Goal: Information Seeking & Learning: Learn about a topic

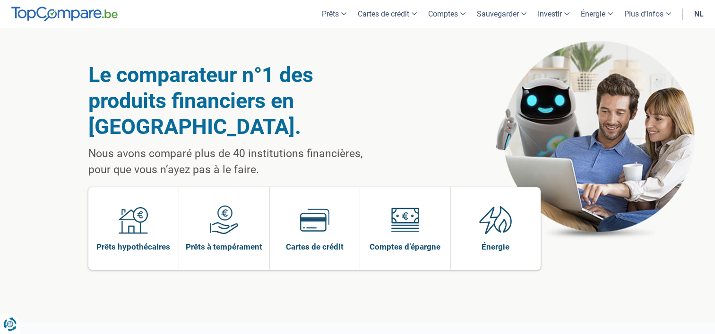
click at [701, 15] on link "NL" at bounding box center [698, 14] width 21 height 28
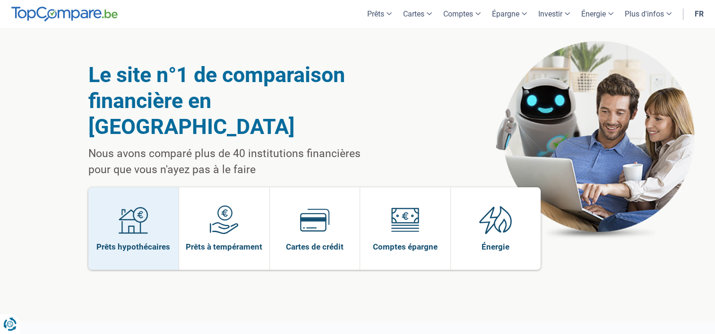
click at [171, 188] on link "Prêts hypothécaires" at bounding box center [133, 229] width 91 height 83
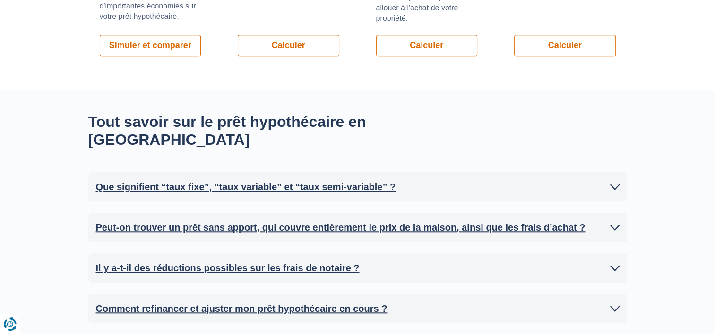
scroll to position [846, 0]
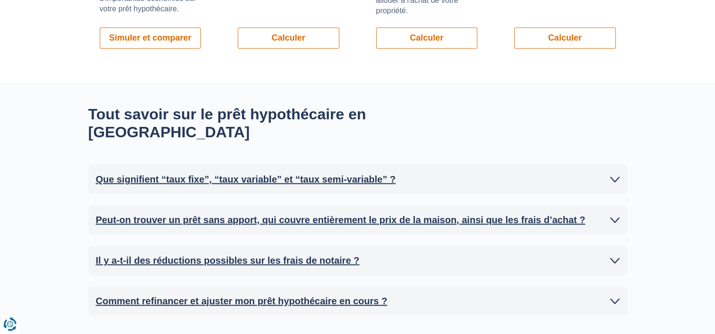
click at [616, 175] on icon at bounding box center [614, 179] width 9 height 9
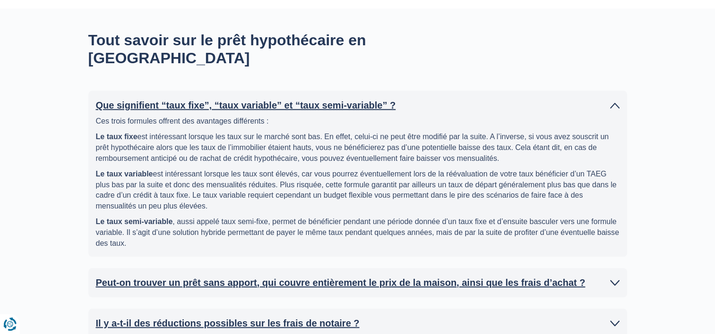
scroll to position [978, 0]
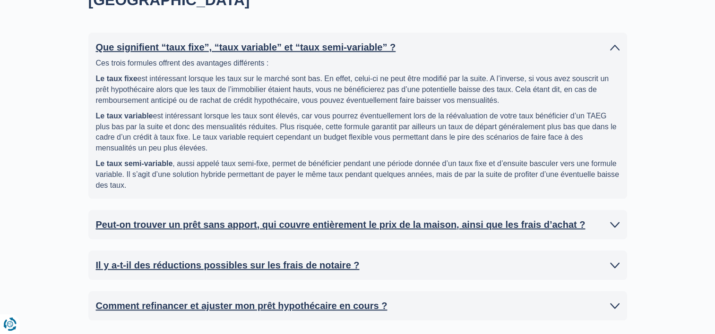
click at [620, 210] on div "Peut-on trouver un prêt sans apport, qui couvre entièrement le prix de la maiso…" at bounding box center [357, 224] width 539 height 29
click at [614, 220] on icon at bounding box center [614, 224] width 9 height 9
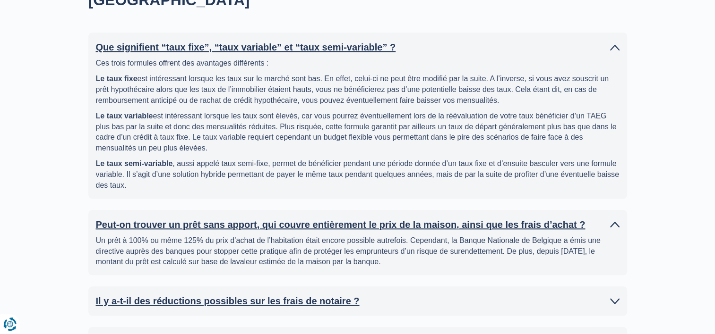
click at [614, 297] on icon at bounding box center [614, 301] width 9 height 9
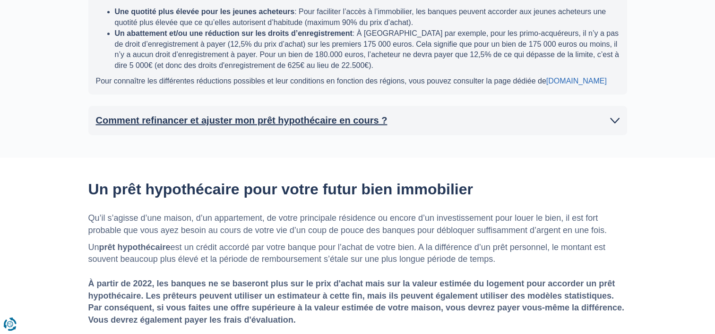
scroll to position [1318, 0]
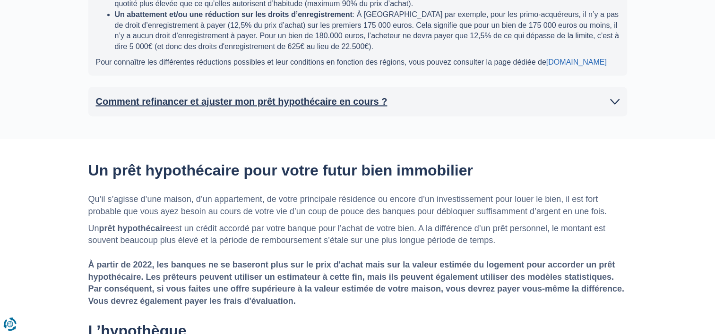
click at [613, 97] on icon at bounding box center [614, 101] width 9 height 9
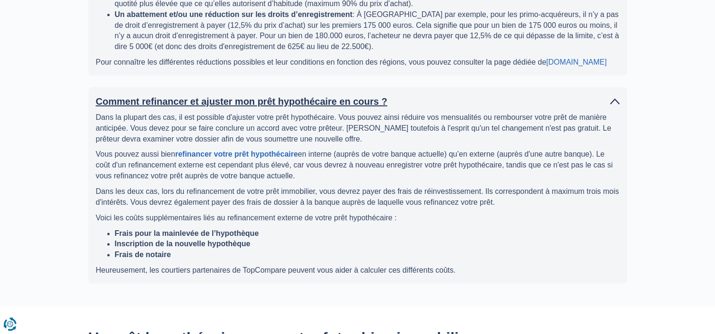
click at [96, 94] on link "Comment refinancer et ajuster mon prêt hypothécaire en cours ?" at bounding box center [357, 101] width 523 height 14
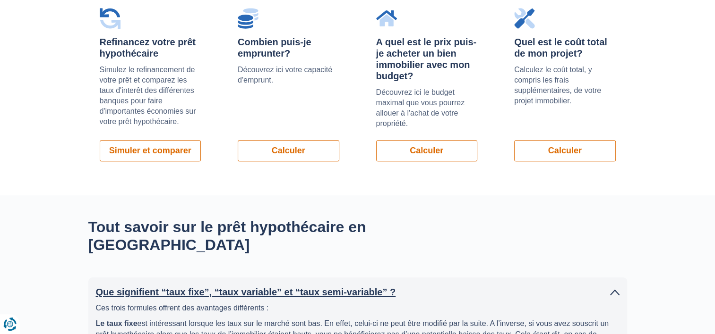
scroll to position [441, 0]
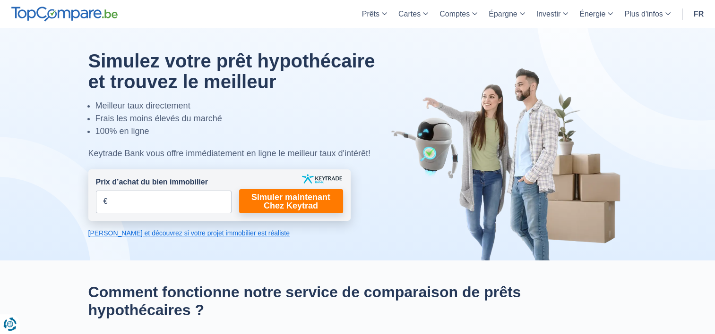
scroll to position [0, 0]
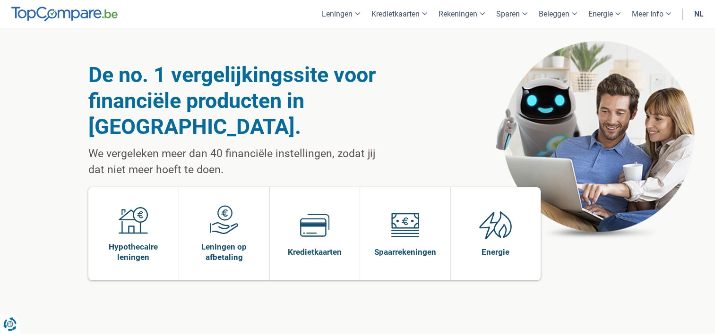
click at [697, 11] on link "nl" at bounding box center [698, 14] width 21 height 28
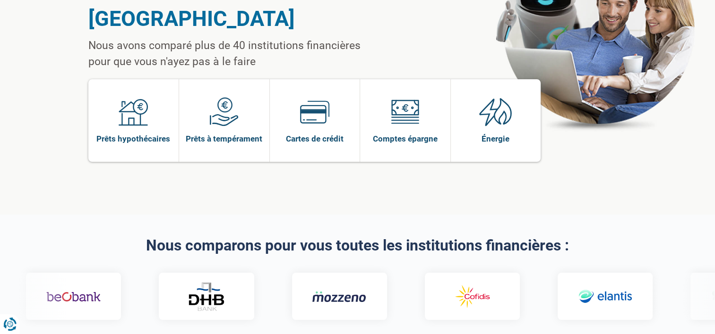
scroll to position [113, 0]
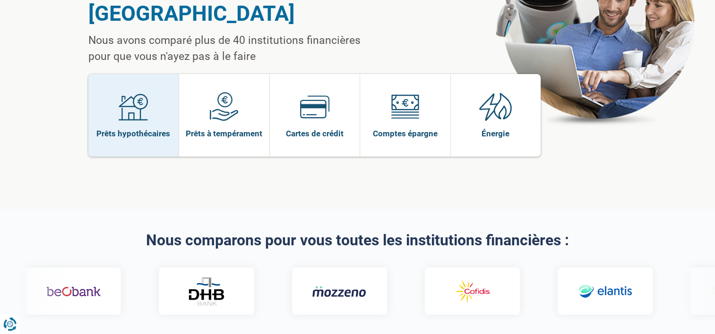
click at [143, 120] on link "Prêts hypothécaires" at bounding box center [133, 115] width 91 height 83
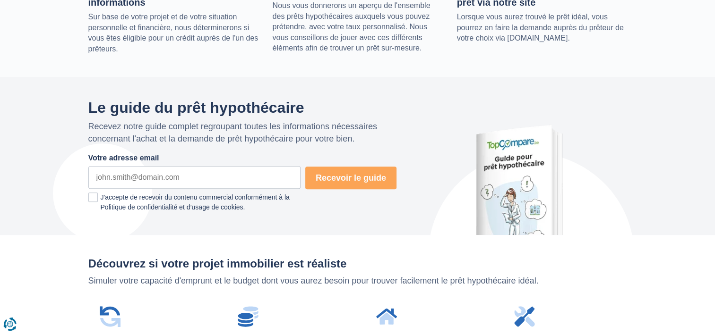
scroll to position [436, 0]
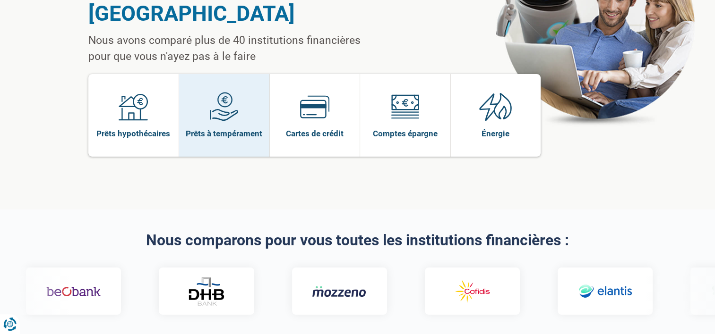
click at [218, 113] on link "Prêts à tempérament" at bounding box center [224, 115] width 90 height 83
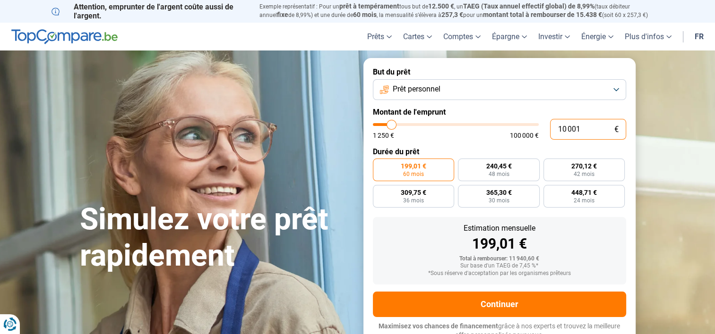
click at [582, 132] on input "10 001" at bounding box center [588, 129] width 76 height 21
type input "1 000"
type input "1250"
type input "100"
type input "1250"
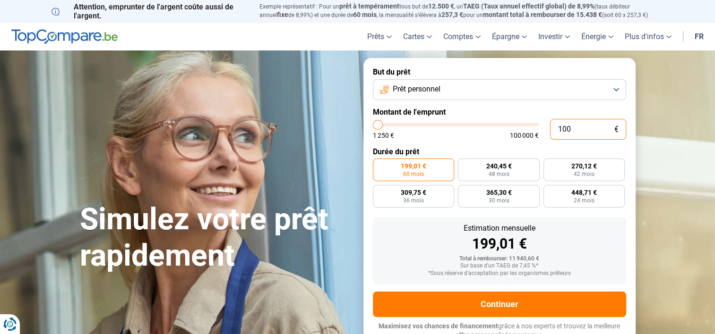
type input "10"
type input "1250"
type input "1"
type input "1250"
type input "0"
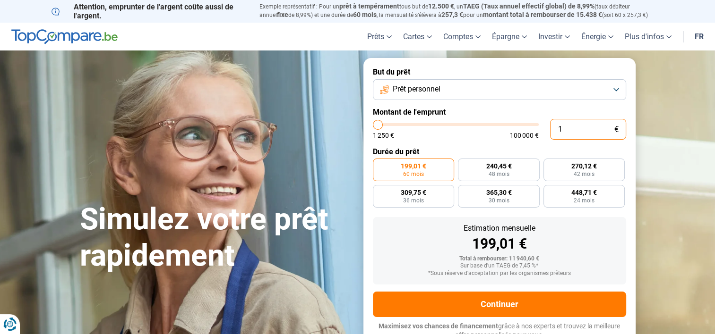
type input "1250"
type input "3"
type input "1250"
type input "30"
type input "1250"
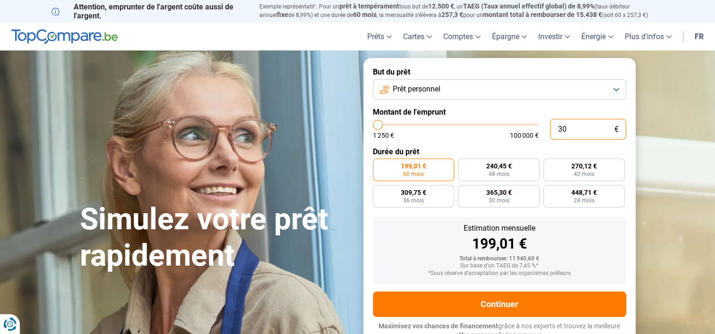
type input "300"
type input "1250"
type input "3 000"
type input "3000"
type input "30 000"
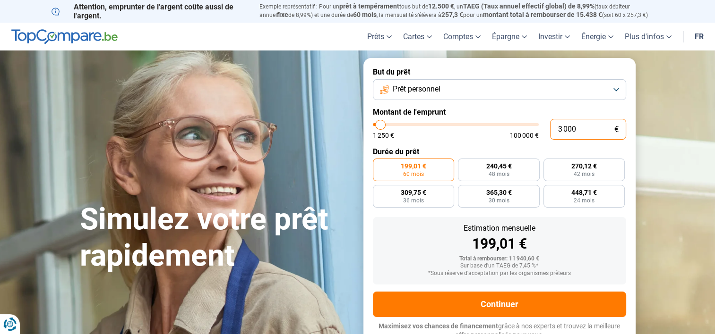
type input "30000"
radio input "false"
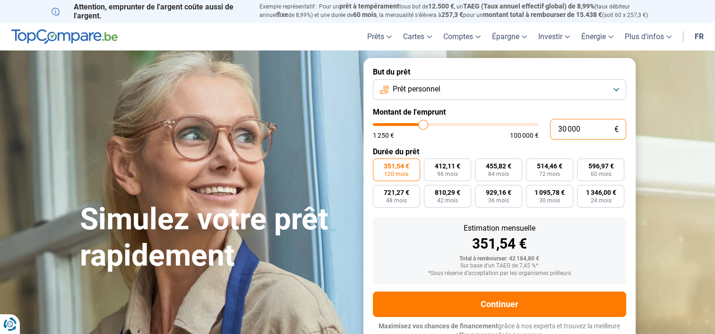
scroll to position [7, 0]
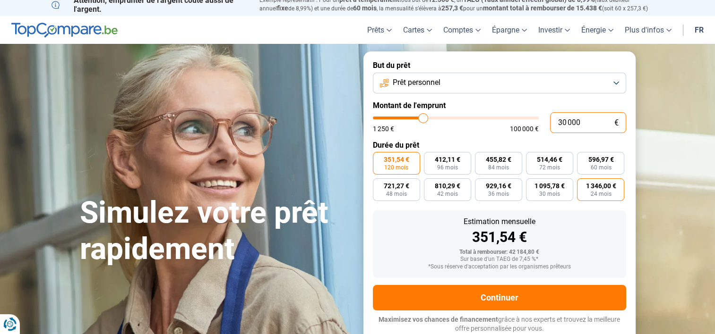
type input "30 000"
click at [594, 192] on span "24 mois" at bounding box center [600, 194] width 21 height 6
click at [583, 185] on input "1 346,00 € 24 mois" at bounding box center [580, 182] width 6 height 6
radio input "true"
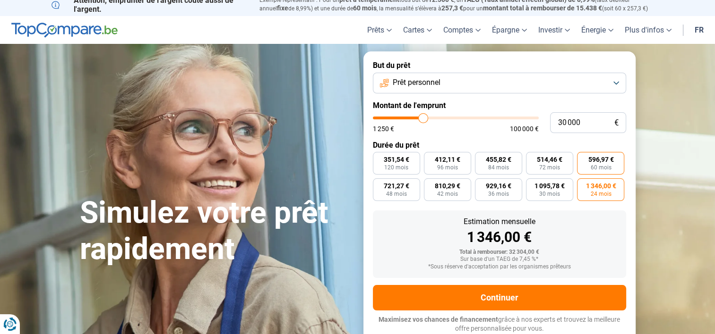
click at [591, 165] on span "60 mois" at bounding box center [600, 168] width 21 height 6
click at [583, 158] on input "596,97 € 60 mois" at bounding box center [580, 155] width 6 height 6
radio input "true"
click at [496, 189] on span "929,16 €" at bounding box center [499, 186] width 26 height 7
click at [481, 185] on input "929,16 € 36 mois" at bounding box center [478, 182] width 6 height 6
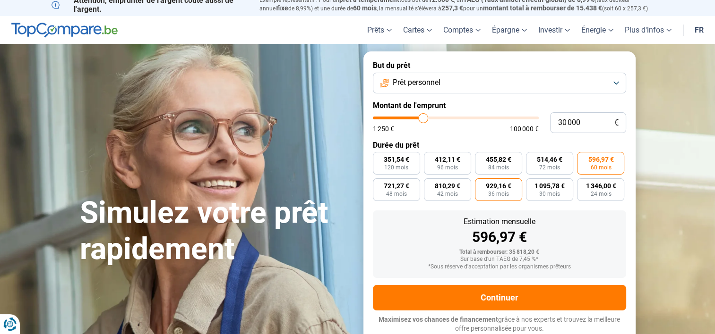
radio input "true"
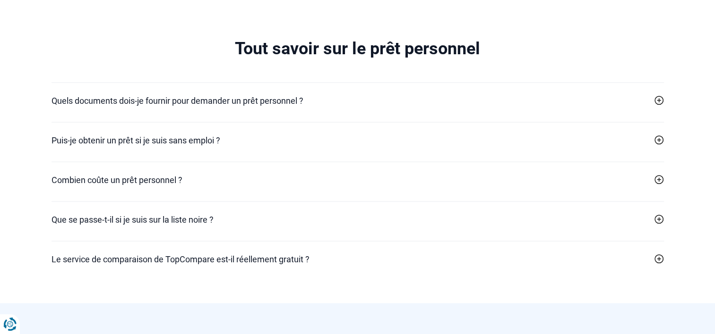
scroll to position [1964, 0]
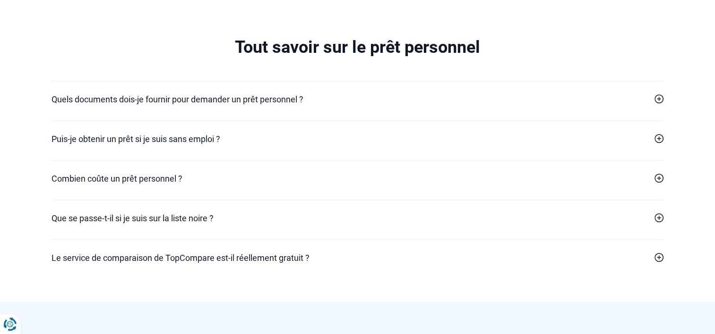
click at [656, 100] on icon at bounding box center [658, 98] width 9 height 9
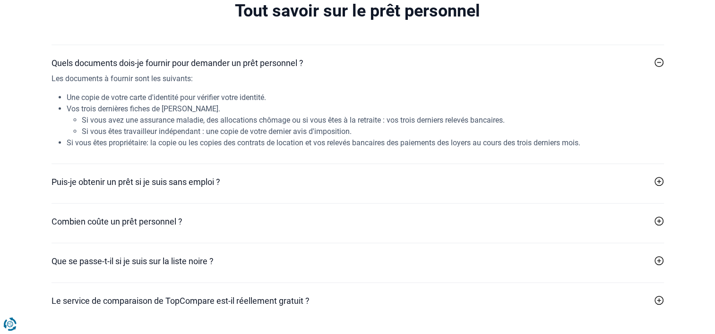
scroll to position [2001, 0]
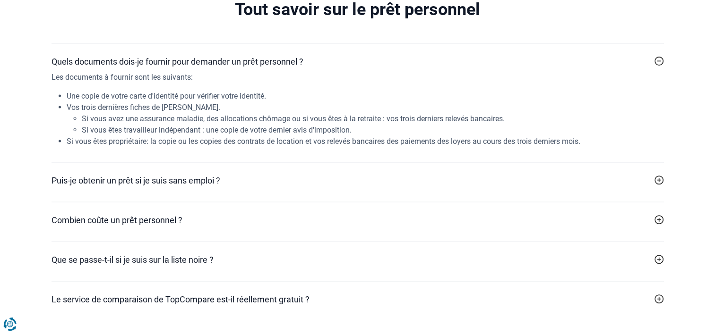
click at [659, 178] on icon at bounding box center [658, 180] width 9 height 9
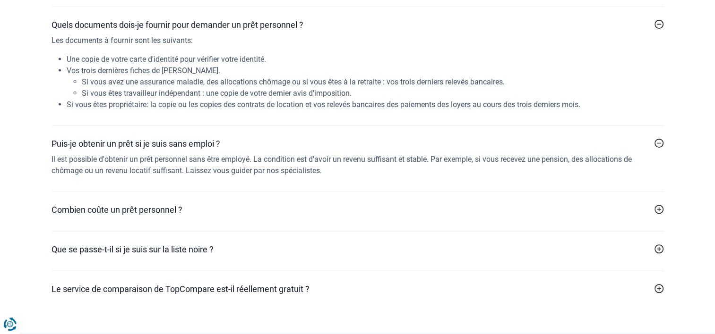
scroll to position [2039, 0]
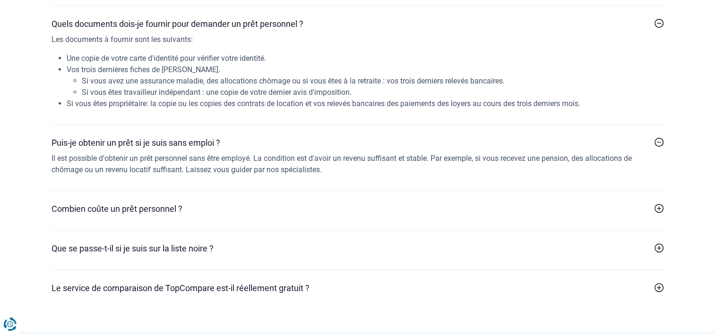
click at [658, 211] on icon at bounding box center [658, 208] width 9 height 9
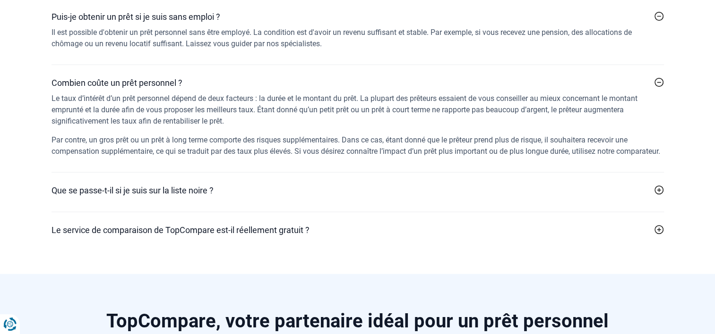
scroll to position [2182, 0]
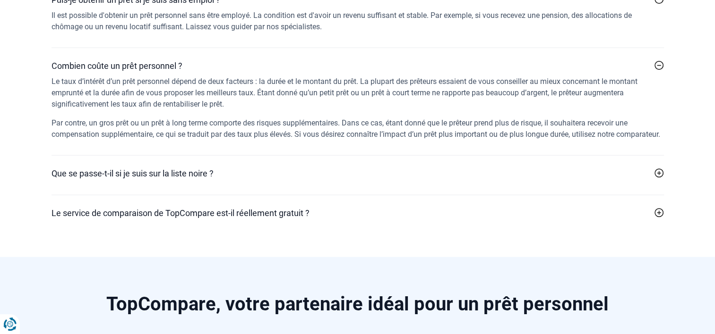
click at [658, 178] on icon at bounding box center [658, 173] width 9 height 9
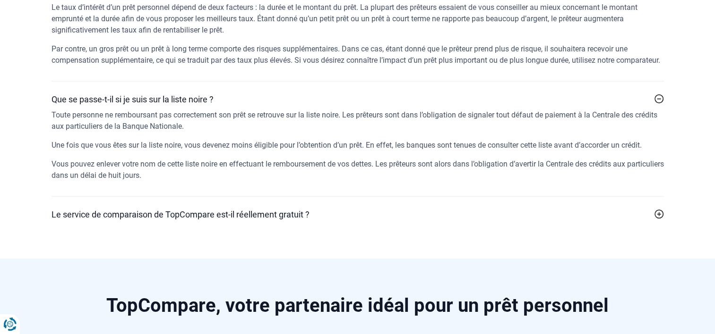
scroll to position [2258, 0]
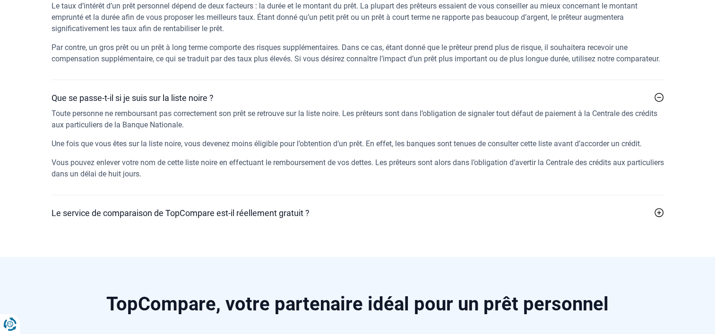
click at [660, 218] on icon at bounding box center [658, 212] width 9 height 9
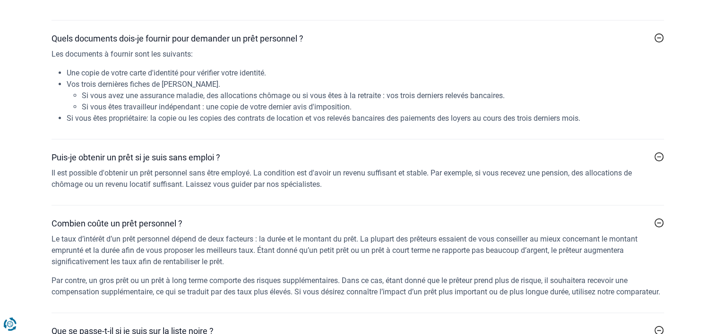
scroll to position [1975, 0]
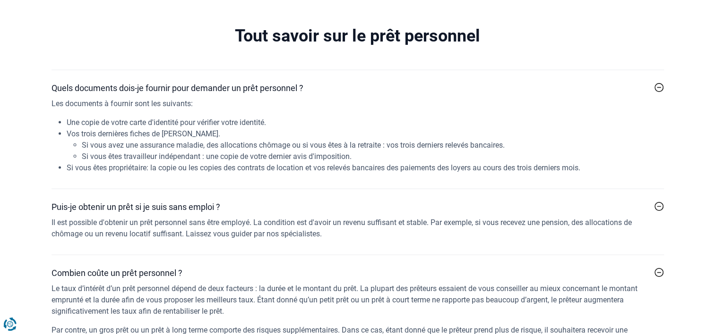
click at [654, 204] on icon at bounding box center [658, 206] width 9 height 9
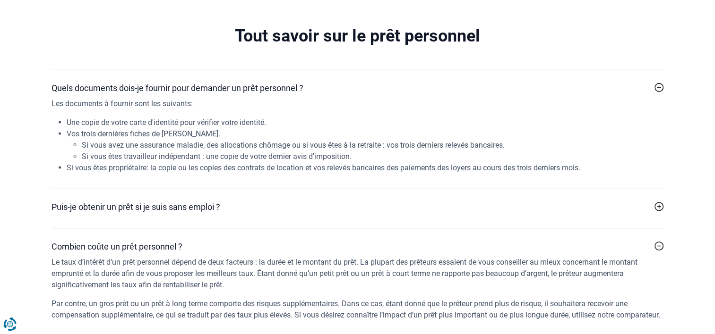
click at [654, 204] on div at bounding box center [658, 206] width 9 height 9
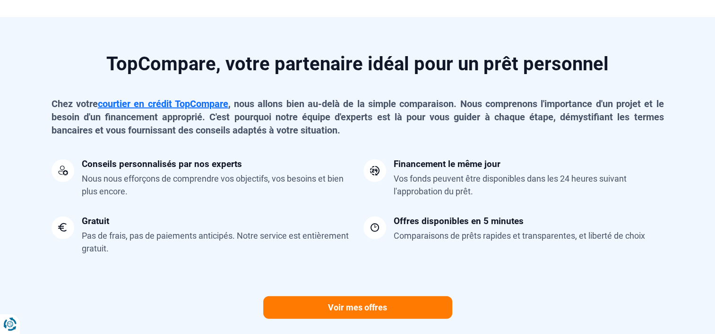
scroll to position [2495, 0]
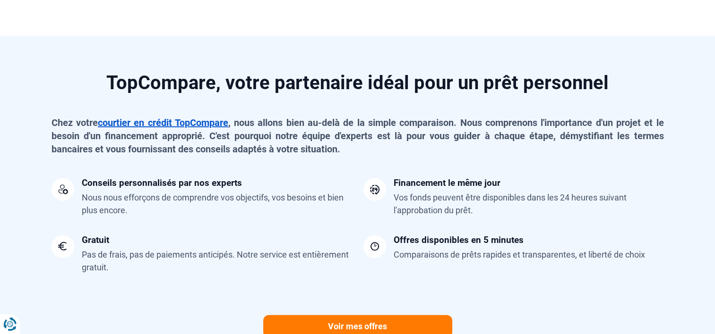
click at [199, 128] on link "courtier en crédit TopCompare" at bounding box center [163, 122] width 130 height 11
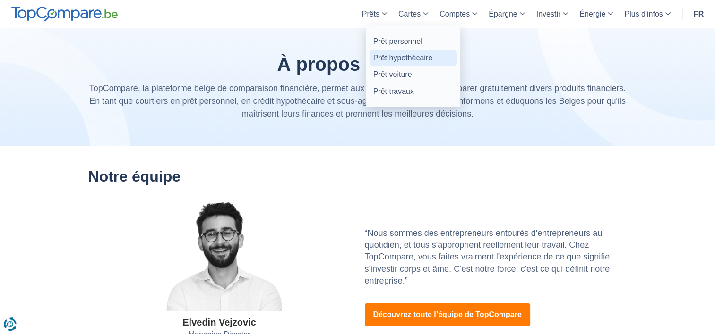
click at [388, 58] on link "Prêt hypothécaire" at bounding box center [412, 58] width 87 height 17
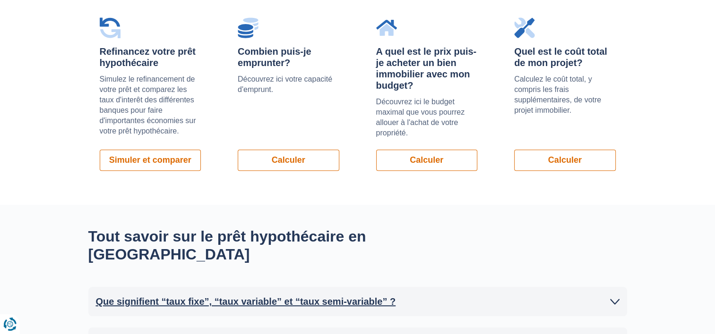
scroll to position [725, 0]
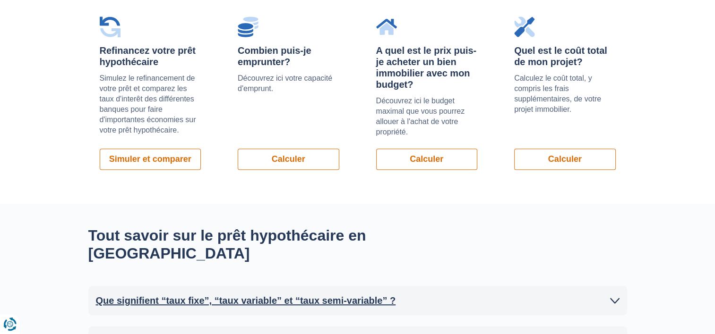
click at [610, 296] on icon at bounding box center [614, 300] width 9 height 9
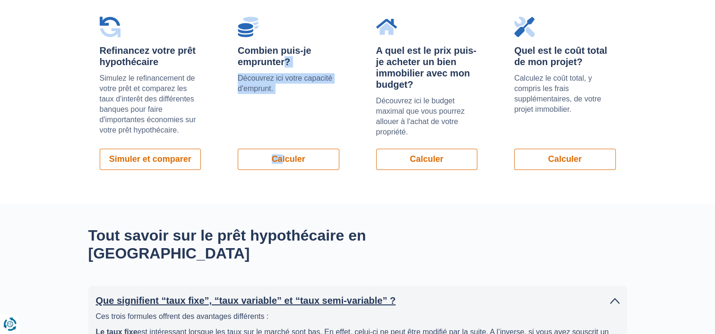
drag, startPoint x: 279, startPoint y: 41, endPoint x: 279, endPoint y: 108, distance: 66.6
click at [279, 108] on div "Combien puis-je emprunter? Découvrez ici votre capacité d'emprunt. Calculer" at bounding box center [288, 93] width 124 height 176
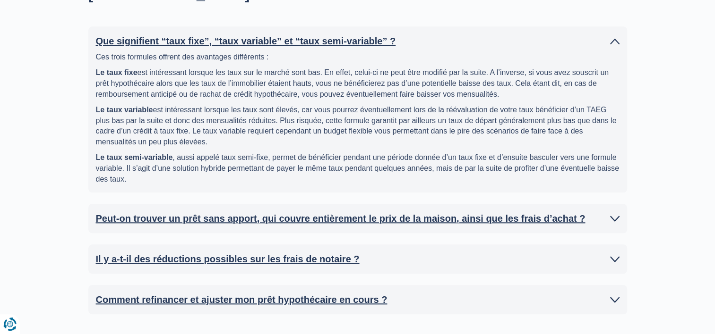
scroll to position [1003, 0]
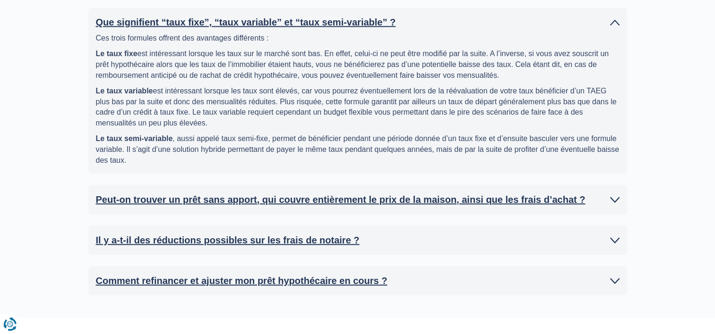
click at [615, 195] on icon at bounding box center [614, 199] width 9 height 9
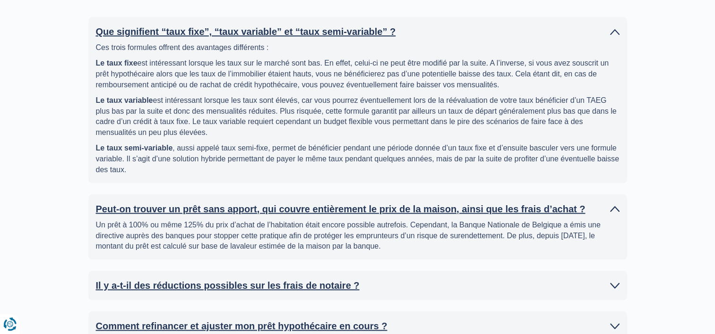
scroll to position [994, 0]
